Goal: Task Accomplishment & Management: Use online tool/utility

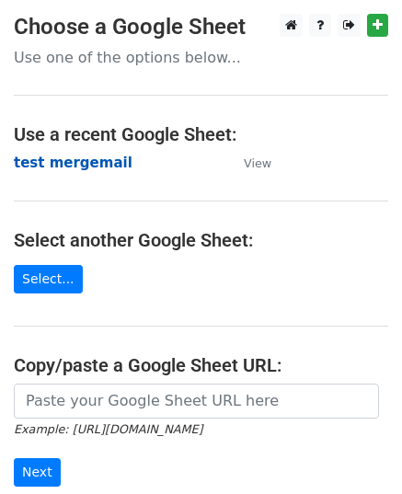
click at [78, 157] on strong "test mergemail" at bounding box center [73, 162] width 119 height 17
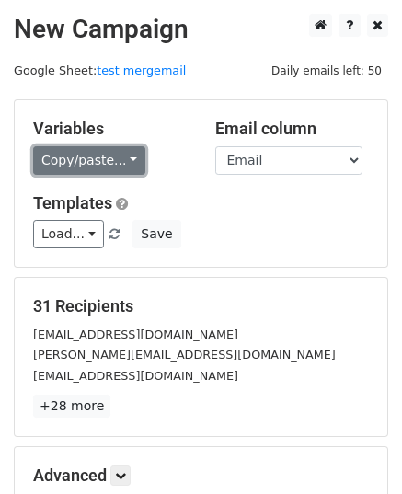
click at [96, 152] on link "Copy/paste..." at bounding box center [89, 160] width 112 height 28
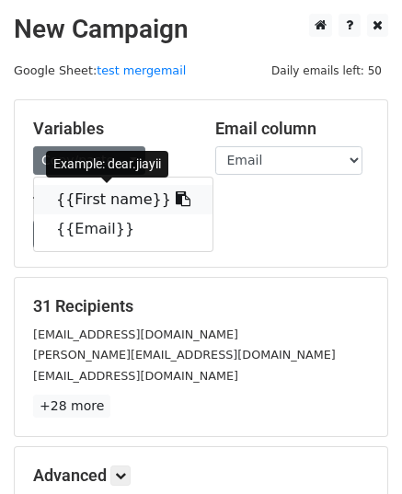
click at [99, 199] on link "{{First name}}" at bounding box center [123, 199] width 178 height 29
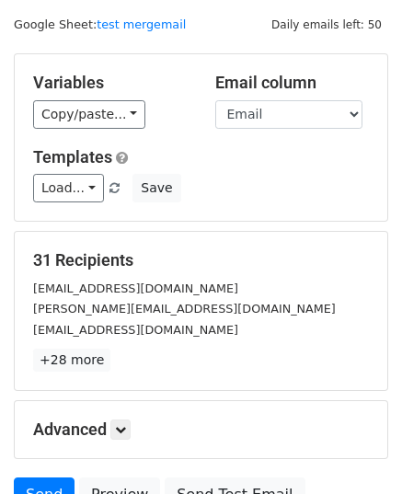
scroll to position [217, 0]
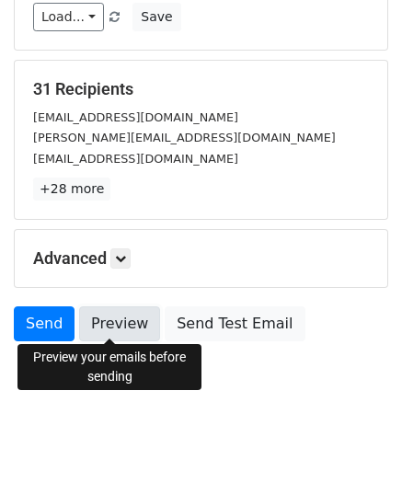
click at [110, 313] on link "Preview" at bounding box center [119, 323] width 81 height 35
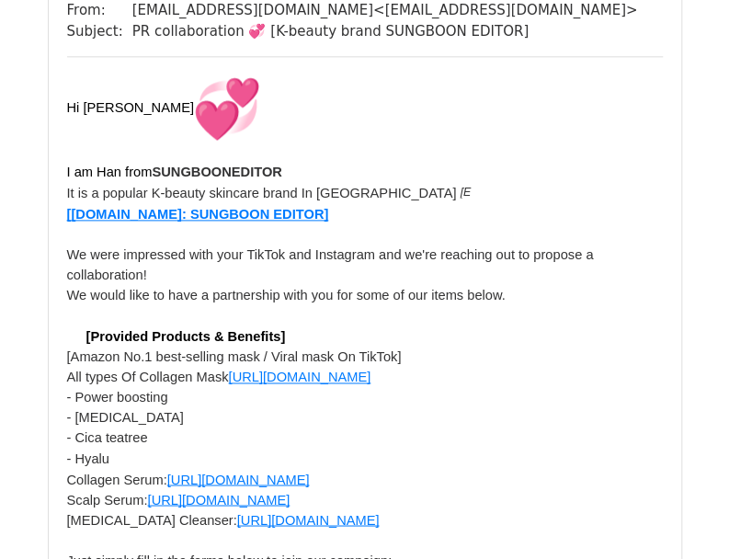
scroll to position [5056, 0]
